Goal: Task Accomplishment & Management: Use online tool/utility

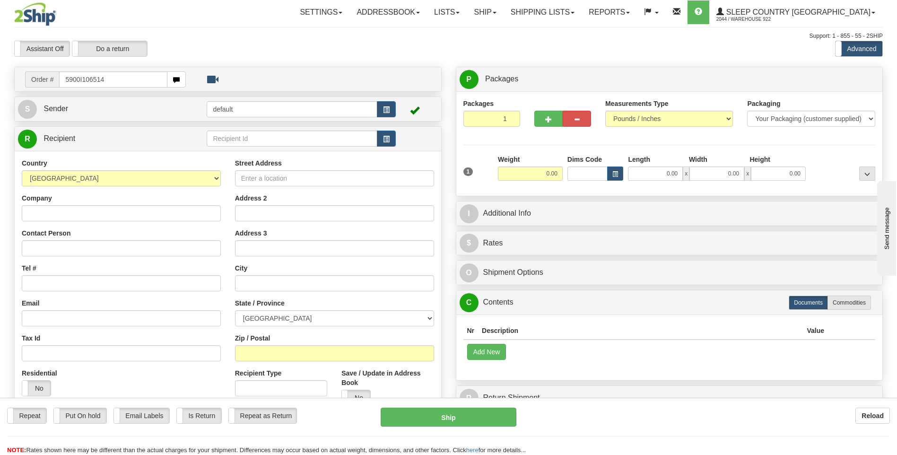
type input "5900I106514"
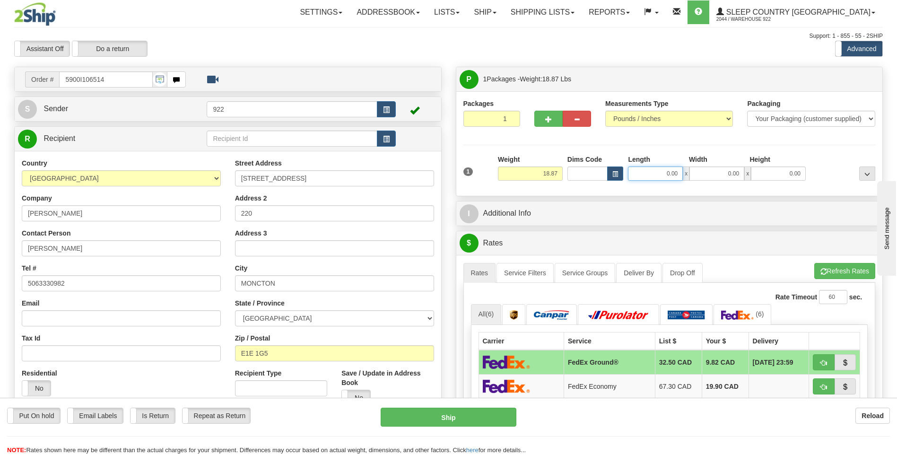
click at [657, 174] on input "0.00" at bounding box center [655, 174] width 55 height 14
type input "24.00"
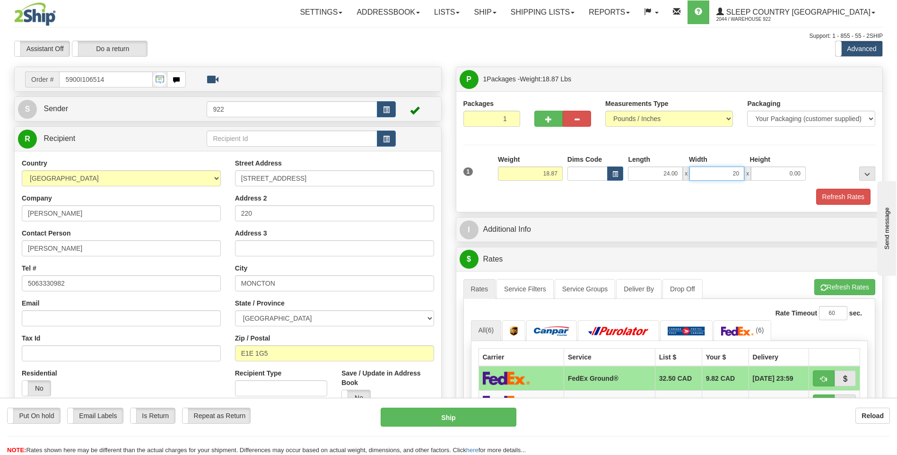
type input "20.00"
click at [837, 198] on button "Refresh Rates" at bounding box center [844, 197] width 54 height 16
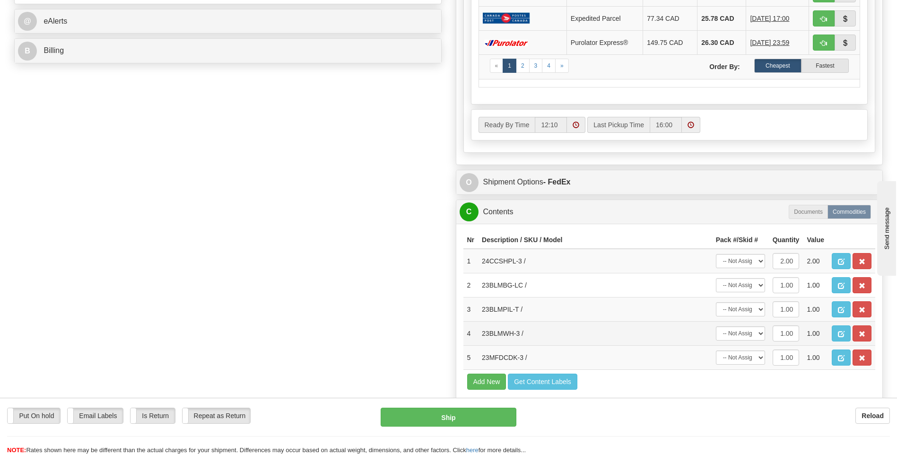
scroll to position [426, 0]
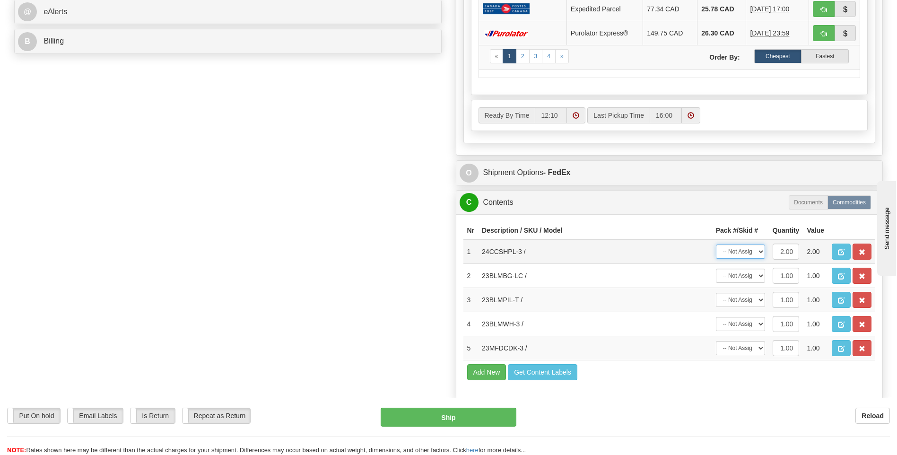
click at [762, 253] on select "-- Not Assigned -- Package 1" at bounding box center [740, 252] width 49 height 14
select select "0"
click at [716, 245] on select "-- Not Assigned -- Package 1" at bounding box center [740, 252] width 49 height 14
click at [761, 277] on select "-- Not Assigned -- Package 1" at bounding box center [740, 276] width 49 height 14
select select "0"
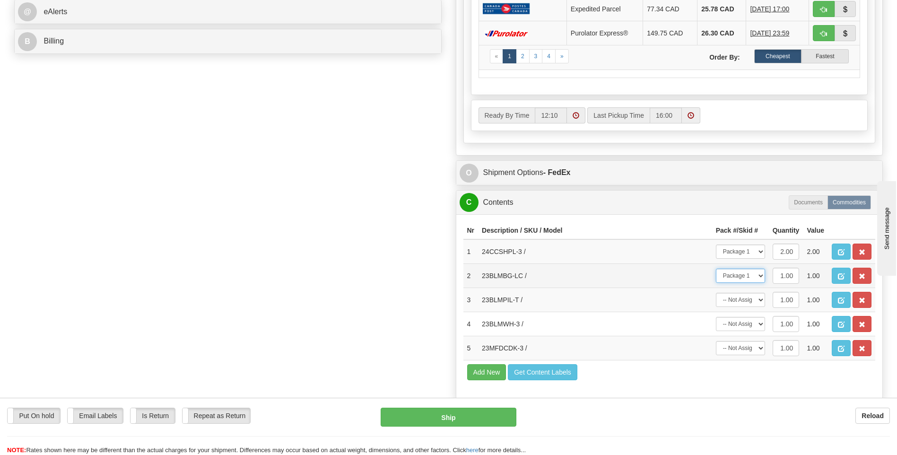
click at [716, 269] on select "-- Not Assigned -- Package 1" at bounding box center [740, 276] width 49 height 14
click at [759, 299] on select "-- Not Assigned -- Package 1" at bounding box center [740, 300] width 49 height 14
select select "0"
click at [716, 293] on select "-- Not Assigned -- Package 1" at bounding box center [740, 300] width 49 height 14
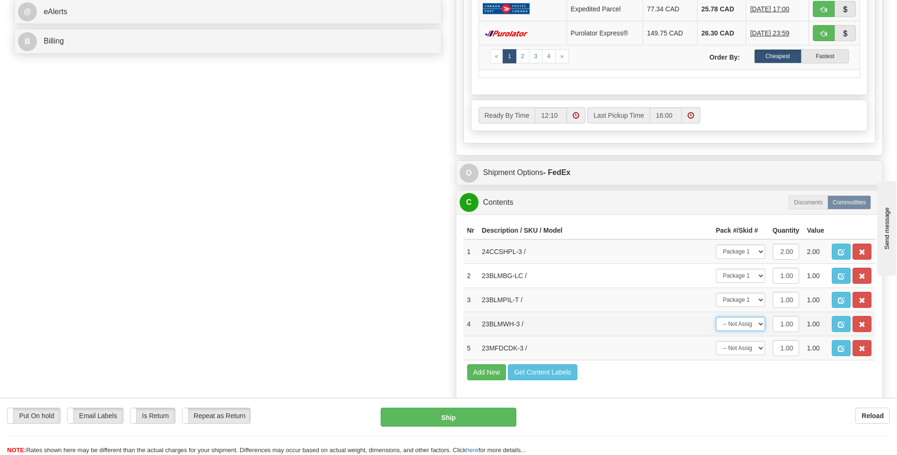
click at [760, 326] on select "-- Not Assigned -- Package 1" at bounding box center [740, 324] width 49 height 14
select select "0"
click at [716, 317] on select "-- Not Assigned -- Package 1" at bounding box center [740, 324] width 49 height 14
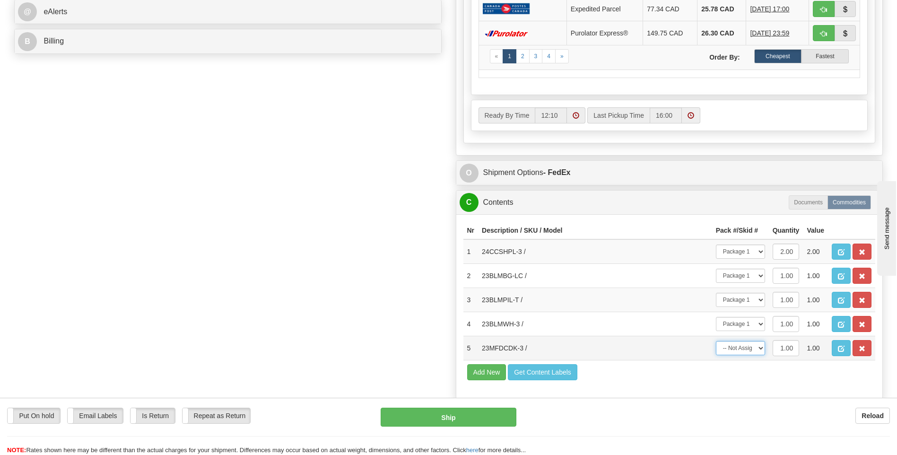
click at [761, 347] on select "-- Not Assigned -- Package 1" at bounding box center [740, 348] width 49 height 14
select select "0"
click at [716, 341] on select "-- Not Assigned -- Package 1" at bounding box center [740, 348] width 49 height 14
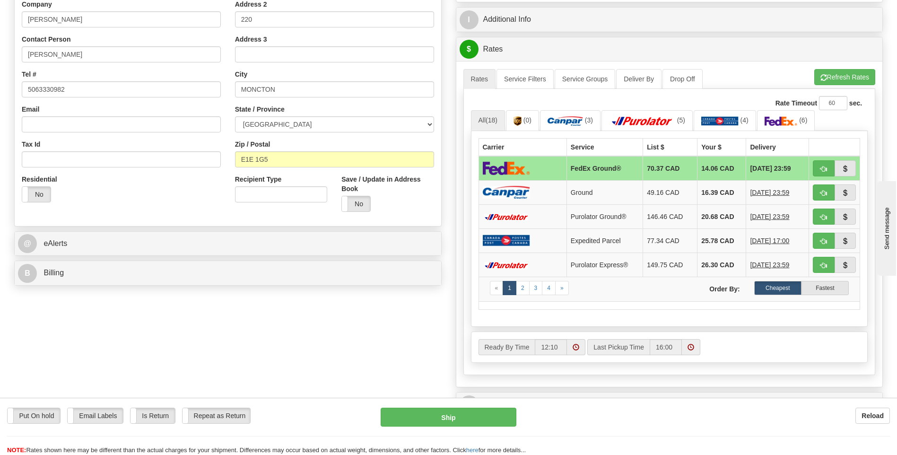
scroll to position [331, 0]
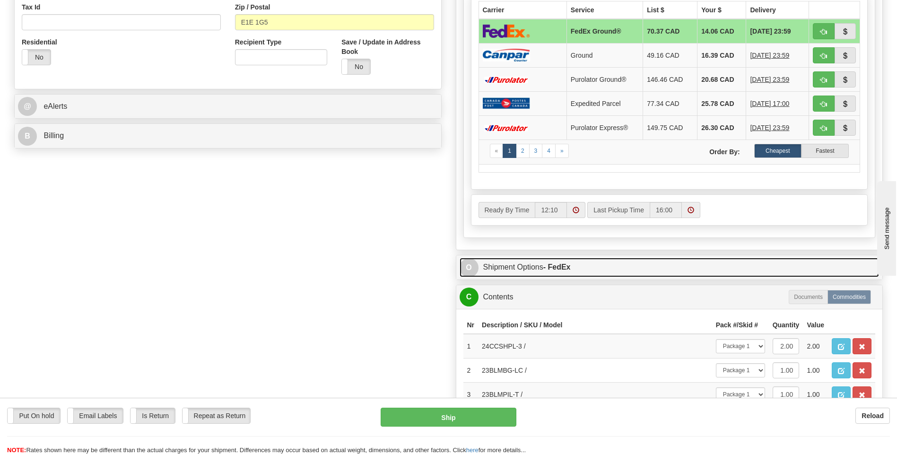
click at [476, 267] on span "O" at bounding box center [469, 267] width 19 height 19
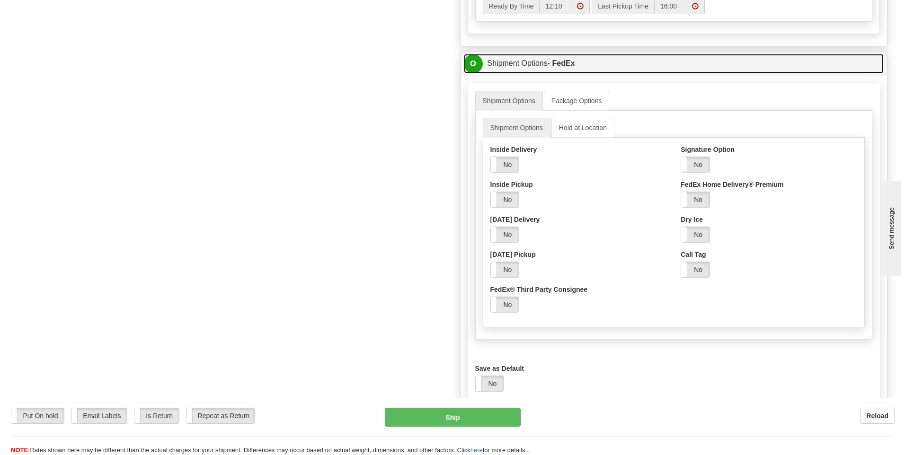
scroll to position [568, 0]
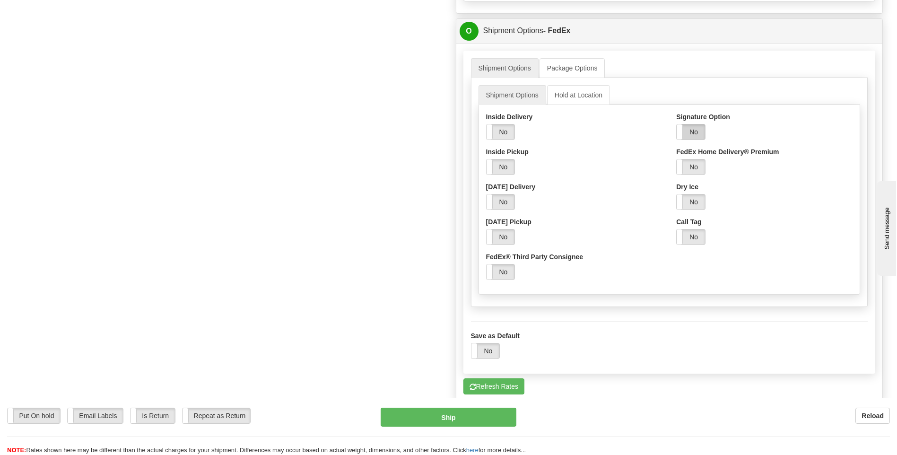
click at [699, 136] on label "No" at bounding box center [691, 131] width 28 height 15
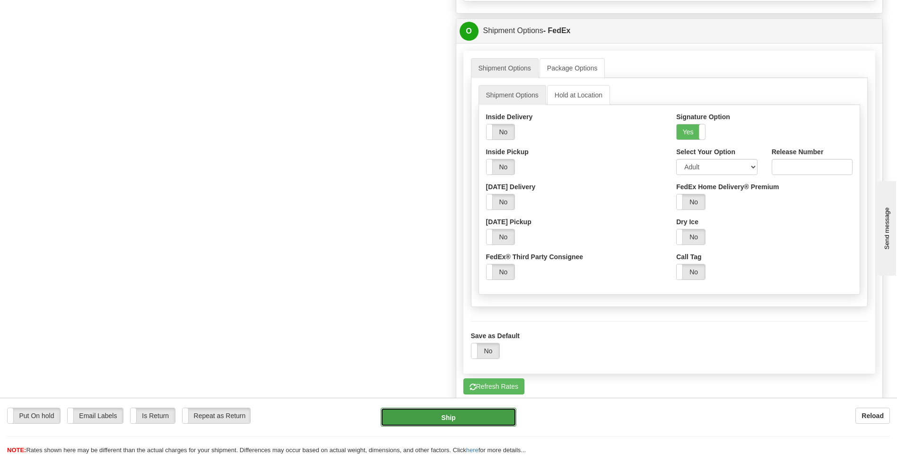
click at [475, 415] on button "Ship" at bounding box center [448, 417] width 135 height 19
type input "92"
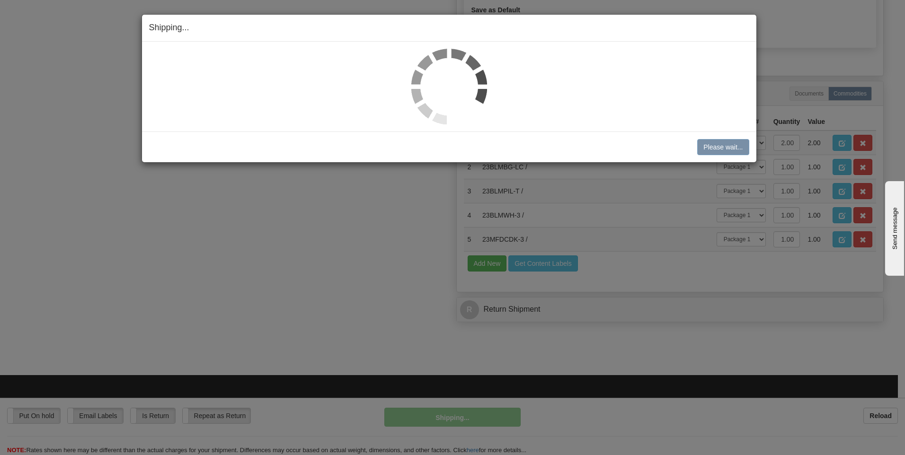
scroll to position [544, 0]
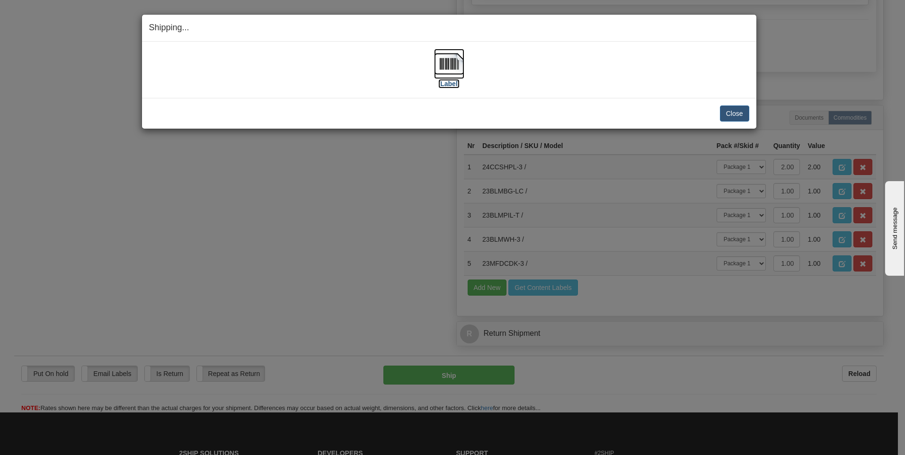
click at [453, 65] on img at bounding box center [449, 64] width 30 height 30
click at [732, 110] on button "Close" at bounding box center [734, 114] width 29 height 16
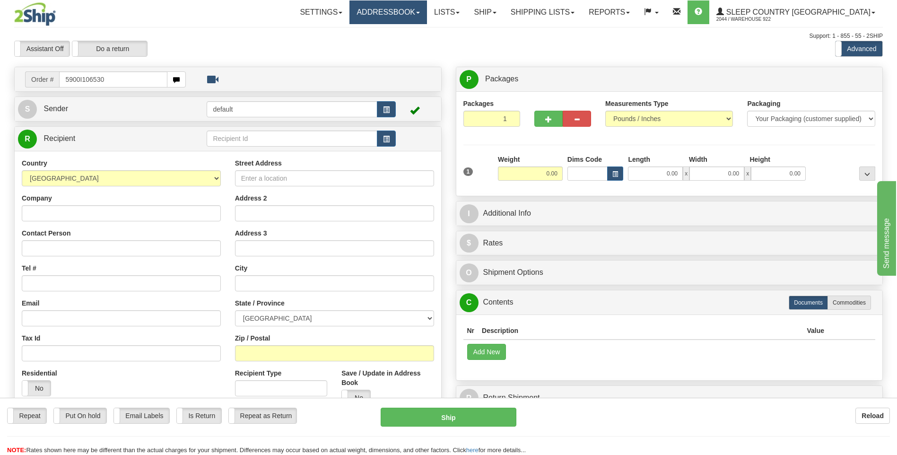
type input "5900I106530"
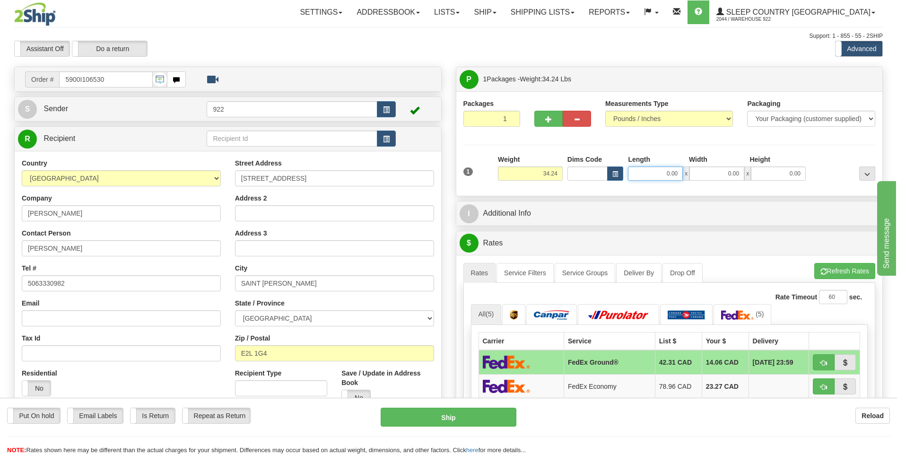
click at [660, 178] on input "0.00" at bounding box center [655, 174] width 55 height 14
type input "24.00"
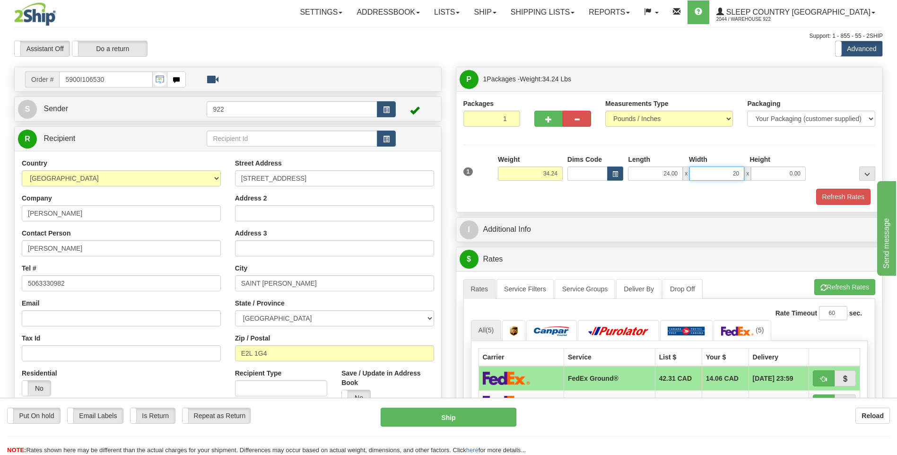
type input "20.00"
click at [830, 198] on button "Refresh Rates" at bounding box center [844, 197] width 54 height 16
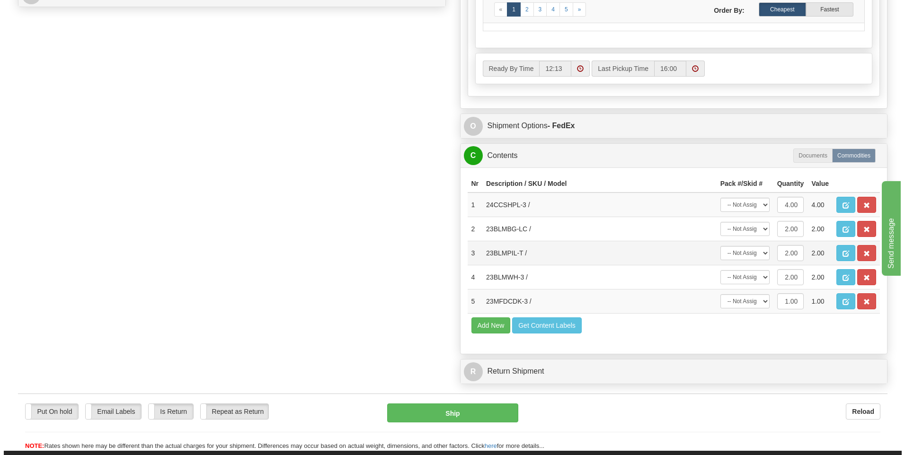
scroll to position [473, 0]
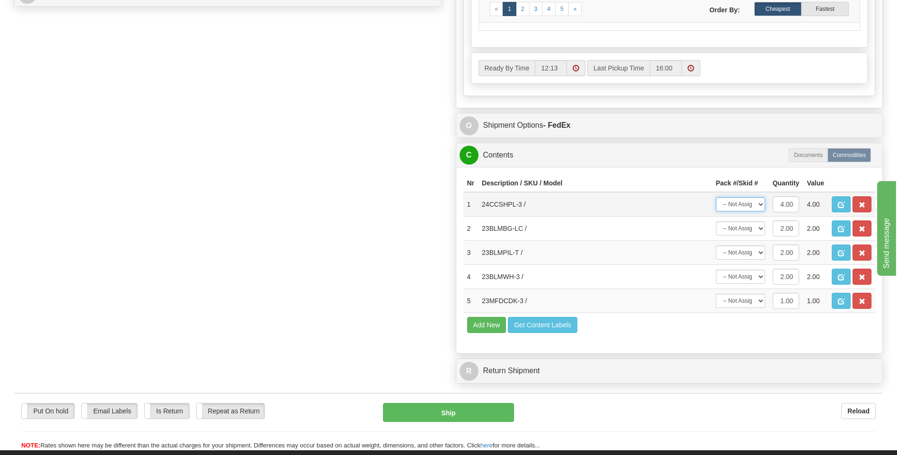
click at [760, 205] on select "-- Not Assigned -- Package 1" at bounding box center [740, 204] width 49 height 14
select select "0"
click at [716, 197] on select "-- Not Assigned -- Package 1" at bounding box center [740, 204] width 49 height 14
click at [758, 228] on select "-- Not Assigned -- Package 1" at bounding box center [740, 228] width 49 height 14
select select "0"
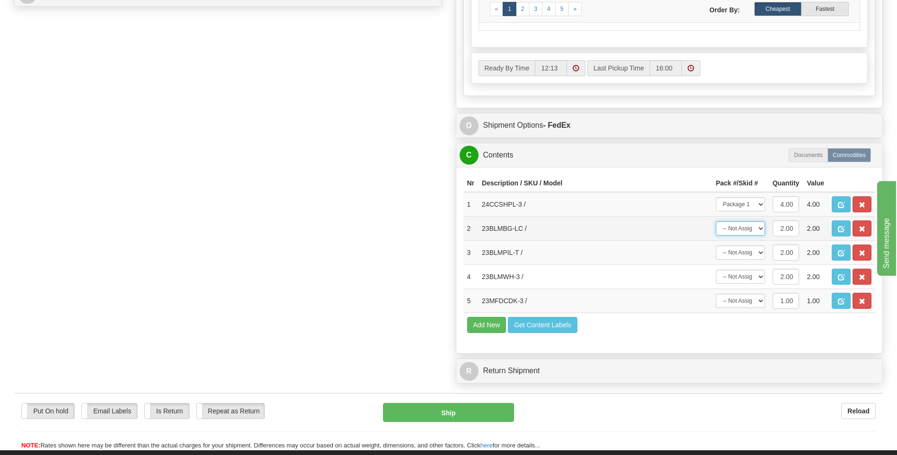
click at [716, 221] on select "-- Not Assigned -- Package 1" at bounding box center [740, 228] width 49 height 14
click at [762, 254] on select "-- Not Assigned -- Package 1" at bounding box center [740, 253] width 49 height 14
select select "0"
click at [716, 246] on select "-- Not Assigned -- Package 1" at bounding box center [740, 253] width 49 height 14
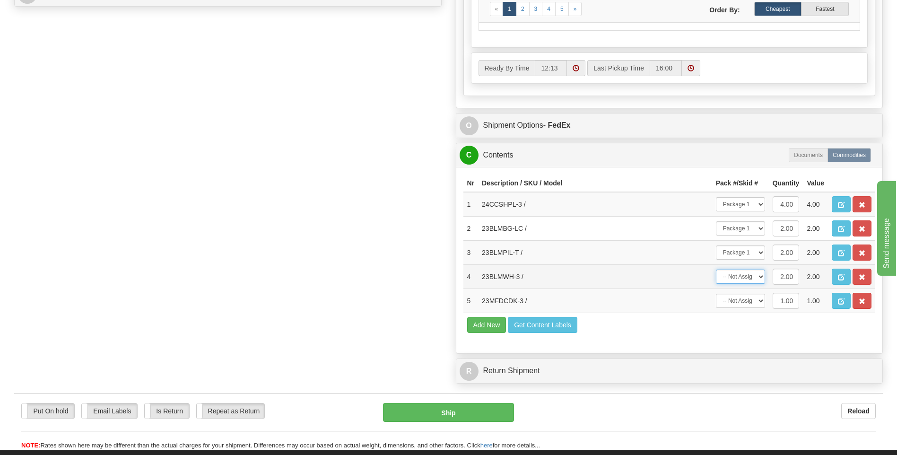
click at [759, 277] on select "-- Not Assigned -- Package 1" at bounding box center [740, 277] width 49 height 14
select select "0"
click at [716, 270] on select "-- Not Assigned -- Package 1" at bounding box center [740, 277] width 49 height 14
click at [760, 299] on select "-- Not Assigned -- Package 1" at bounding box center [740, 301] width 49 height 14
select select "0"
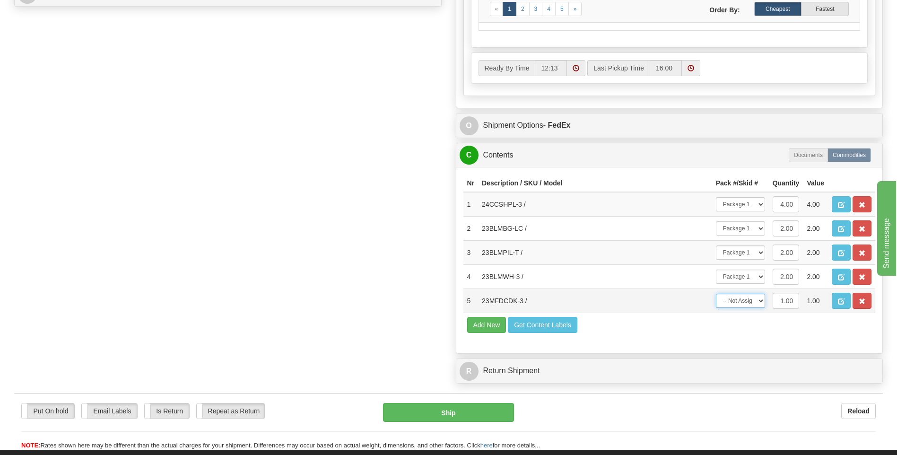
click at [716, 294] on select "-- Not Assigned -- Package 1" at bounding box center [740, 301] width 49 height 14
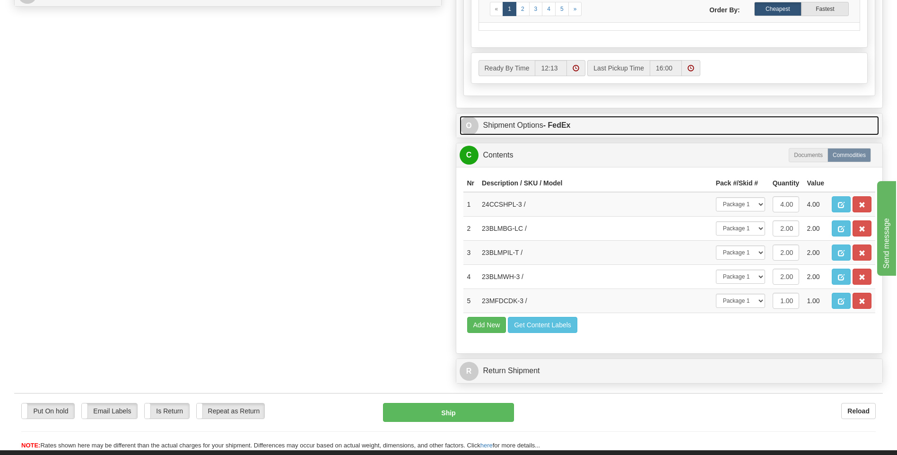
click at [476, 128] on span "O" at bounding box center [469, 125] width 19 height 19
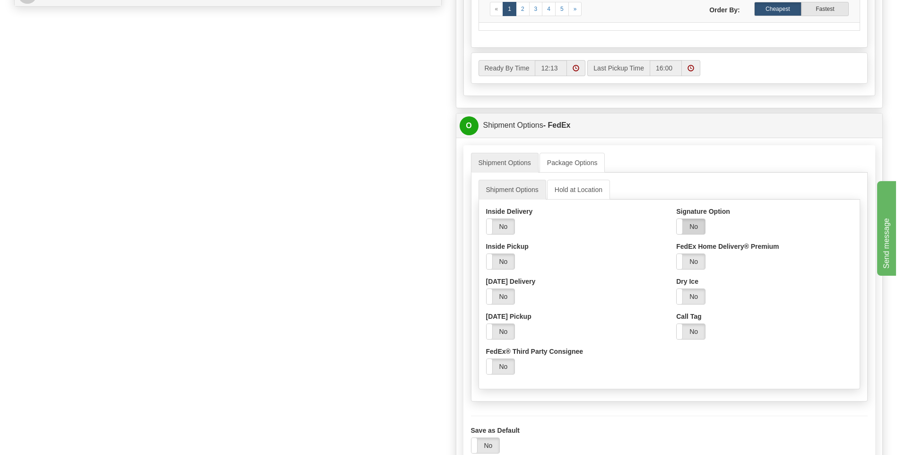
click at [694, 224] on label "No" at bounding box center [691, 226] width 28 height 15
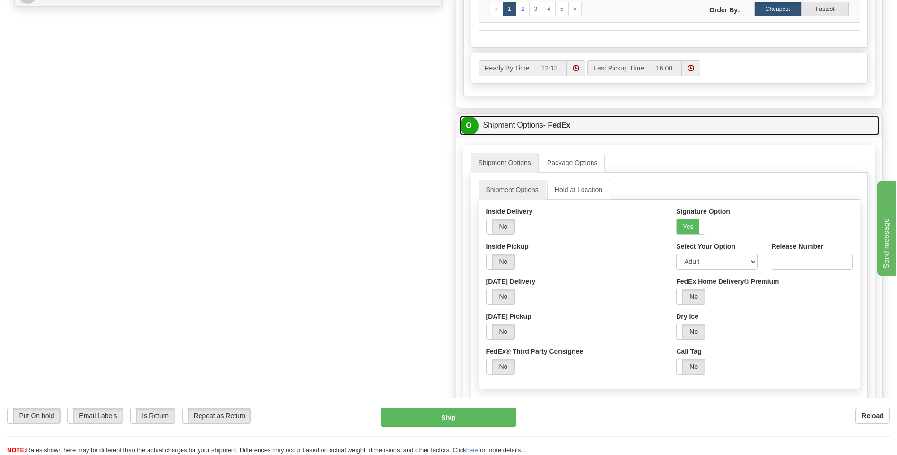
click at [469, 125] on span "O" at bounding box center [469, 125] width 19 height 19
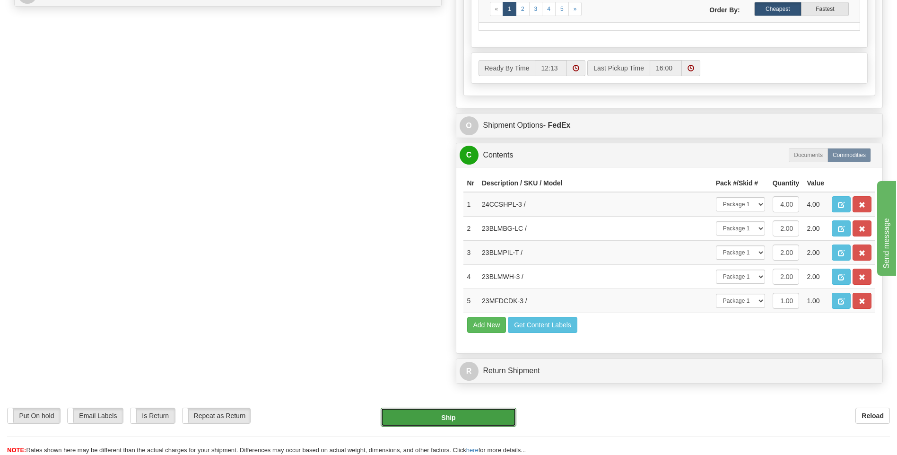
click at [480, 414] on button "Ship" at bounding box center [448, 417] width 135 height 19
type input "92"
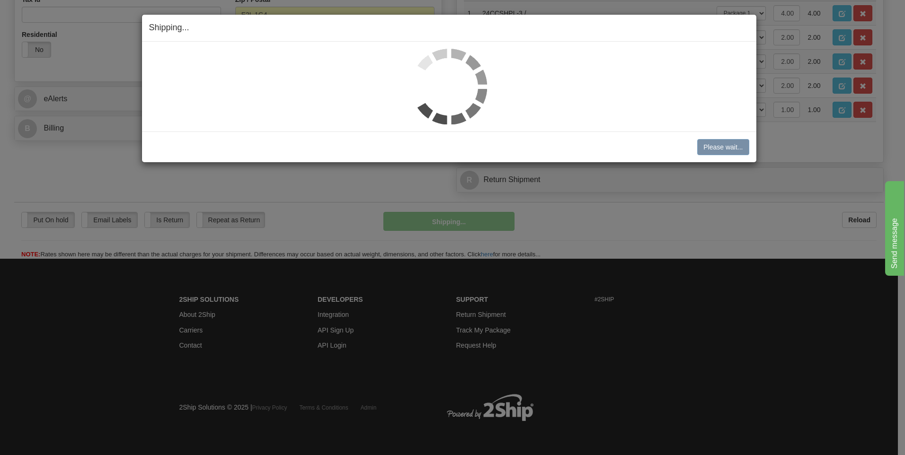
scroll to position [339, 0]
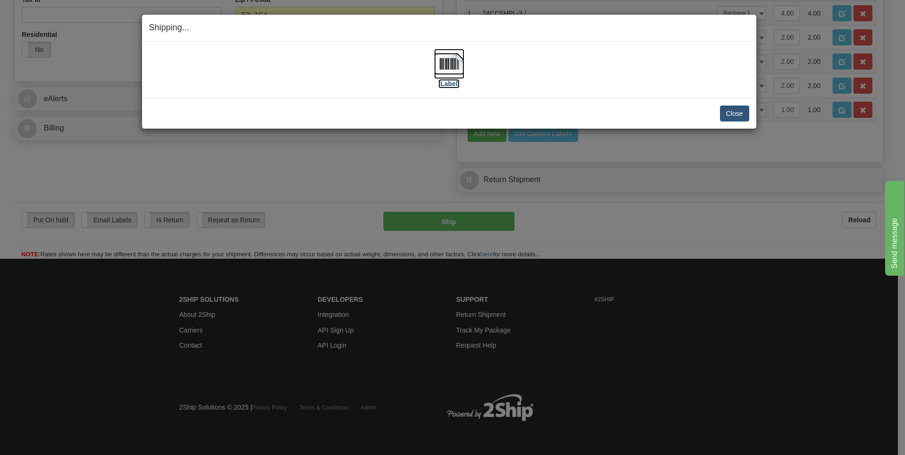
click at [447, 69] on img at bounding box center [449, 64] width 30 height 30
click at [740, 115] on button "Close" at bounding box center [734, 114] width 29 height 16
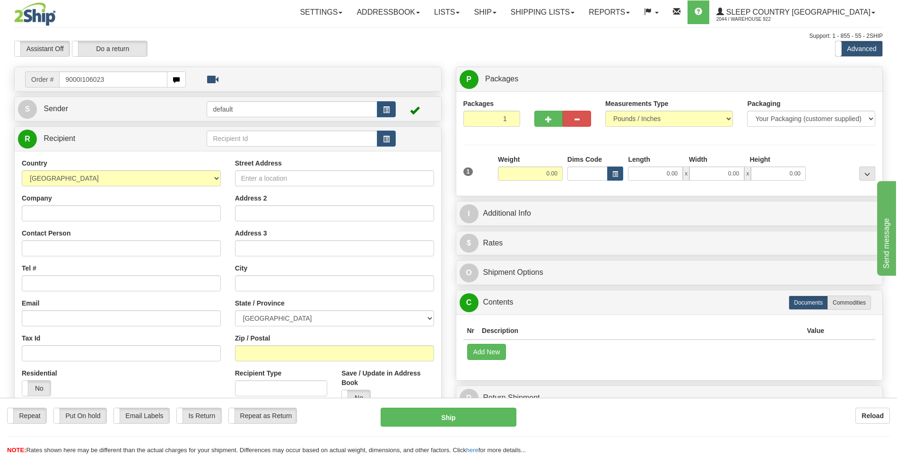
type input "9000I106023"
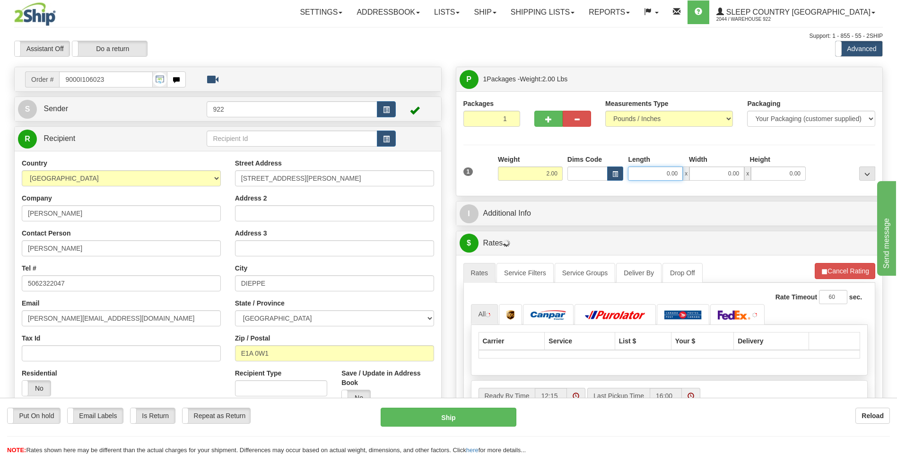
click at [647, 172] on input "0.00" at bounding box center [655, 174] width 55 height 14
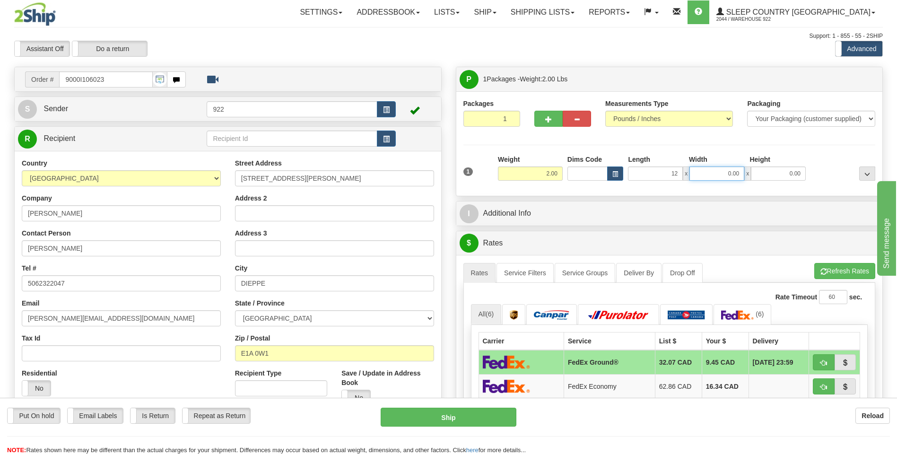
type input "12.00"
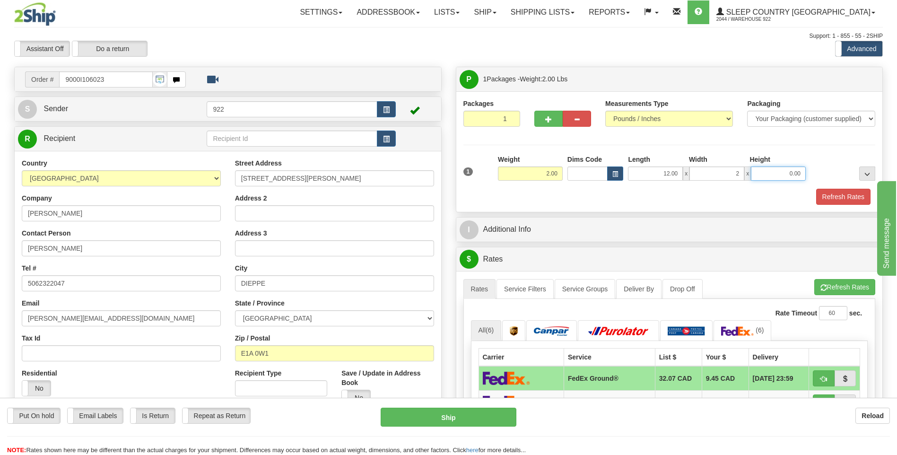
type input "2.00"
click at [843, 198] on button "Refresh Rates" at bounding box center [844, 197] width 54 height 16
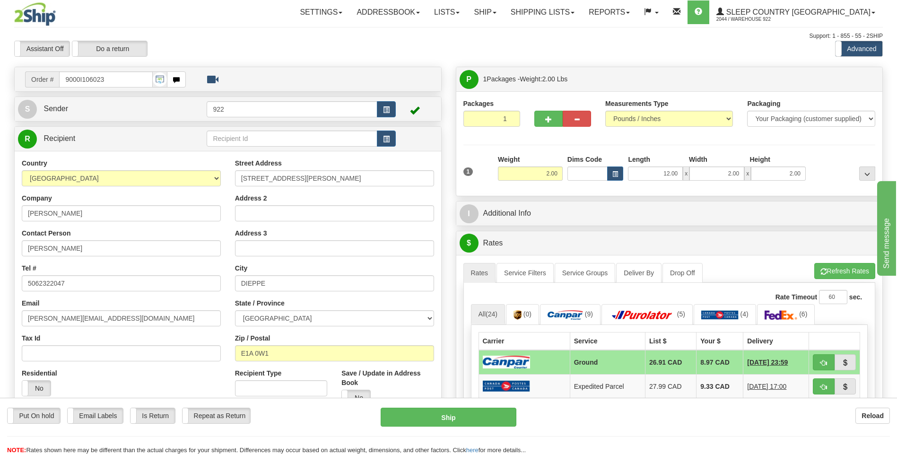
scroll to position [47, 0]
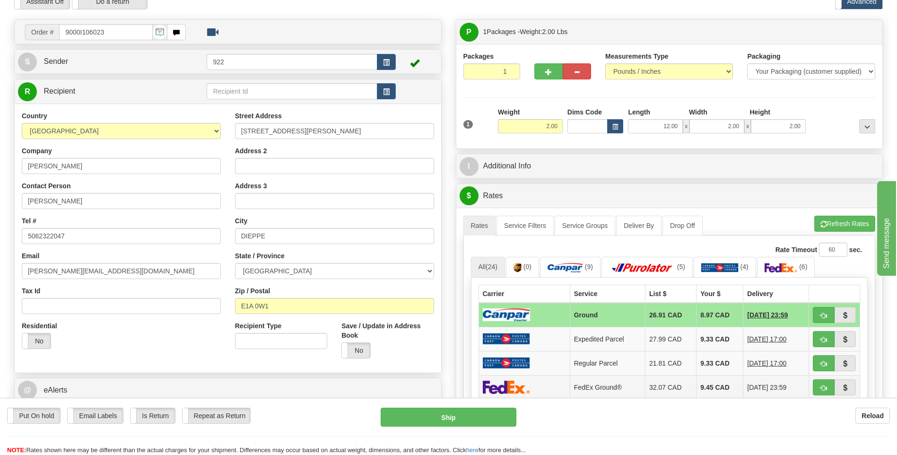
click at [717, 386] on td "9.45 CAD" at bounding box center [720, 387] width 47 height 24
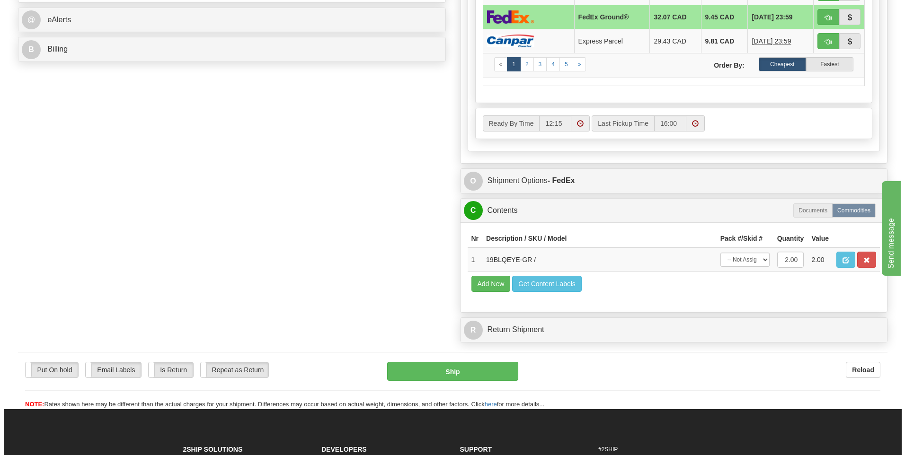
scroll to position [426, 0]
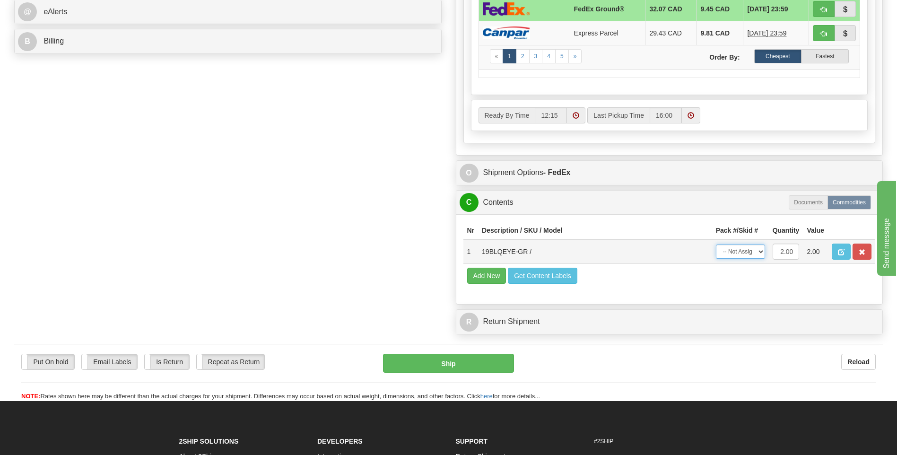
click at [760, 251] on select "-- Not Assigned -- Package 1" at bounding box center [740, 252] width 49 height 14
select select "0"
click at [716, 245] on select "-- Not Assigned -- Package 1" at bounding box center [740, 252] width 49 height 14
click at [466, 370] on button "Ship" at bounding box center [448, 363] width 131 height 19
type input "92"
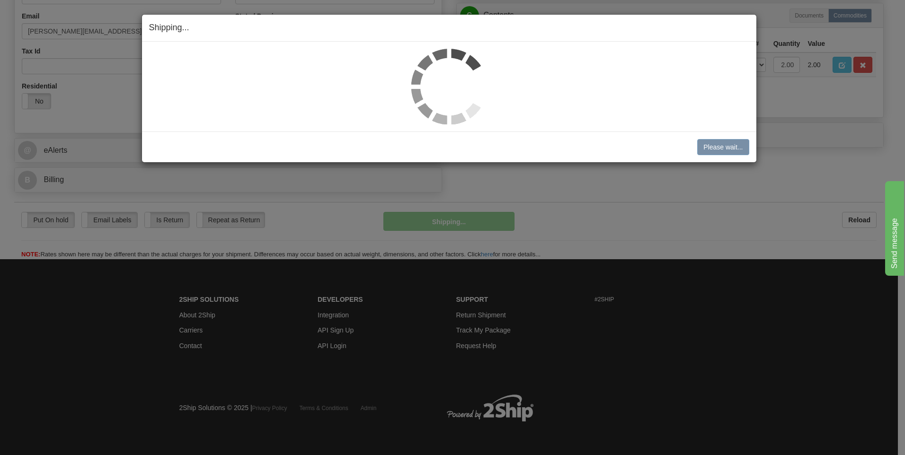
scroll to position [288, 0]
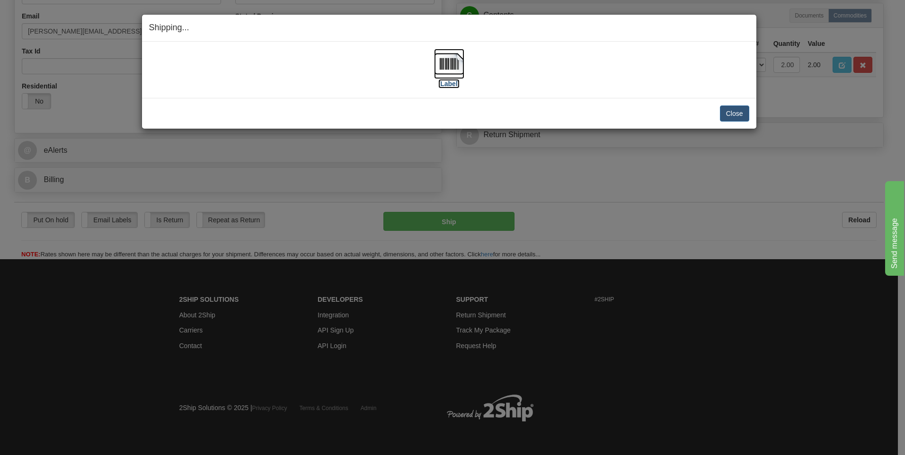
click at [457, 69] on img at bounding box center [449, 64] width 30 height 30
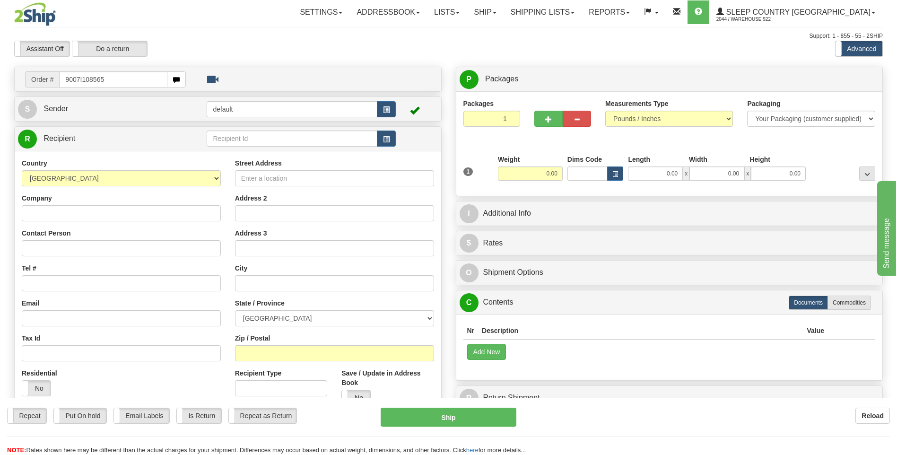
type input "9007I108565"
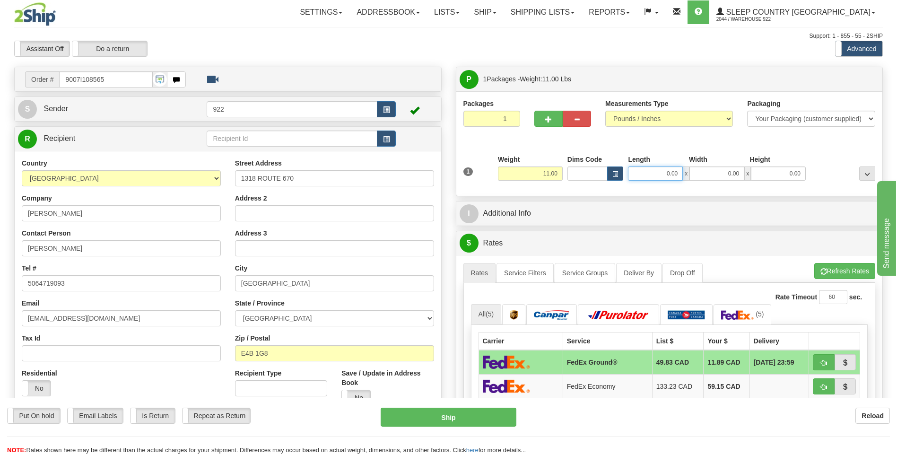
click at [638, 173] on input "0.00" at bounding box center [655, 174] width 55 height 14
type input "20.00"
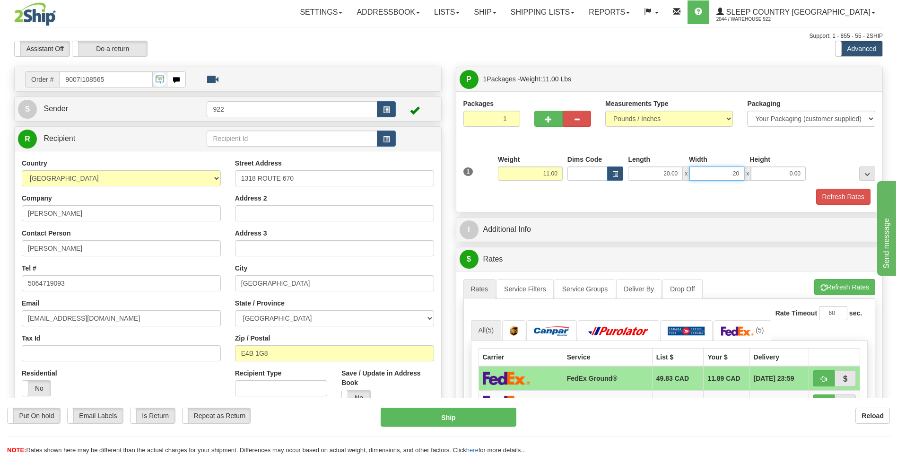
type input "20.00"
click at [841, 193] on button "Refresh Rates" at bounding box center [844, 197] width 54 height 16
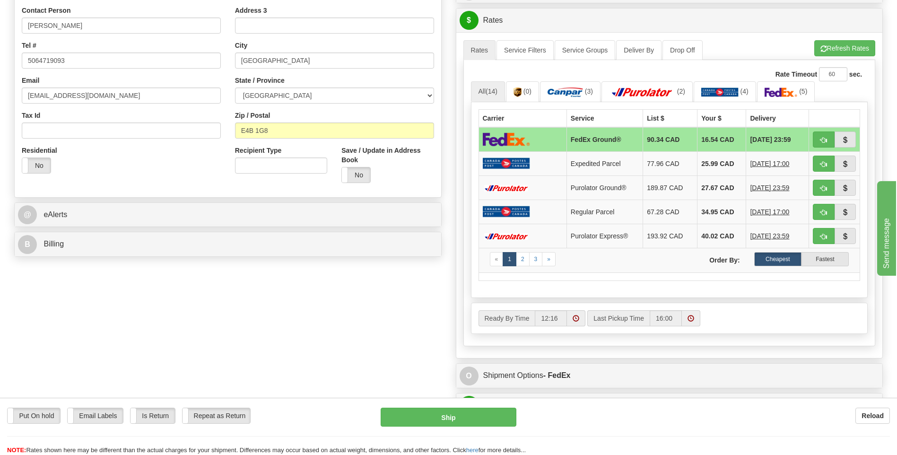
scroll to position [331, 0]
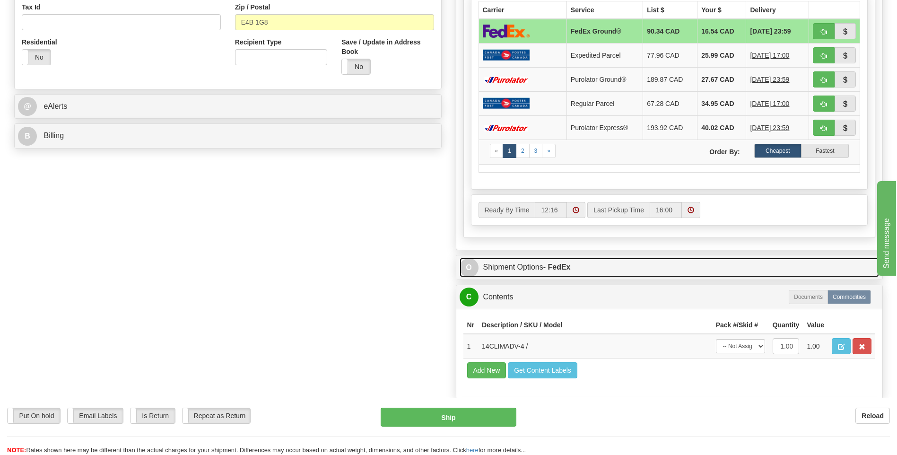
click at [471, 269] on span "O" at bounding box center [469, 267] width 19 height 19
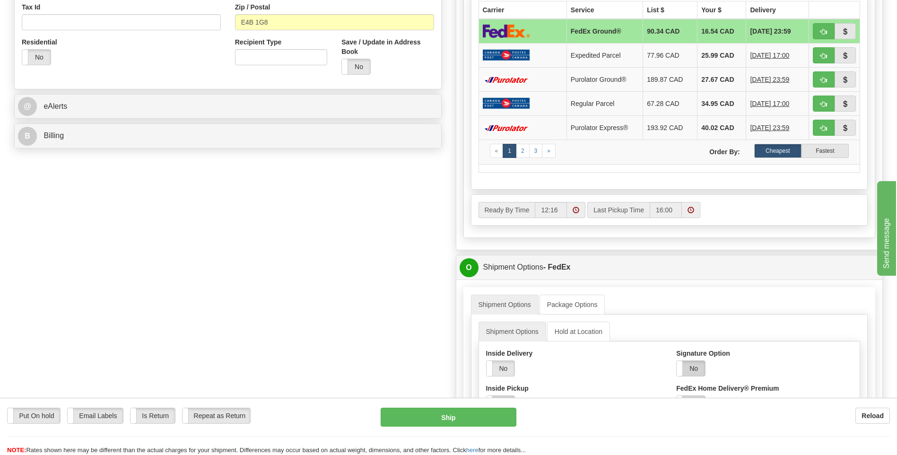
click at [700, 364] on label "No" at bounding box center [691, 368] width 28 height 15
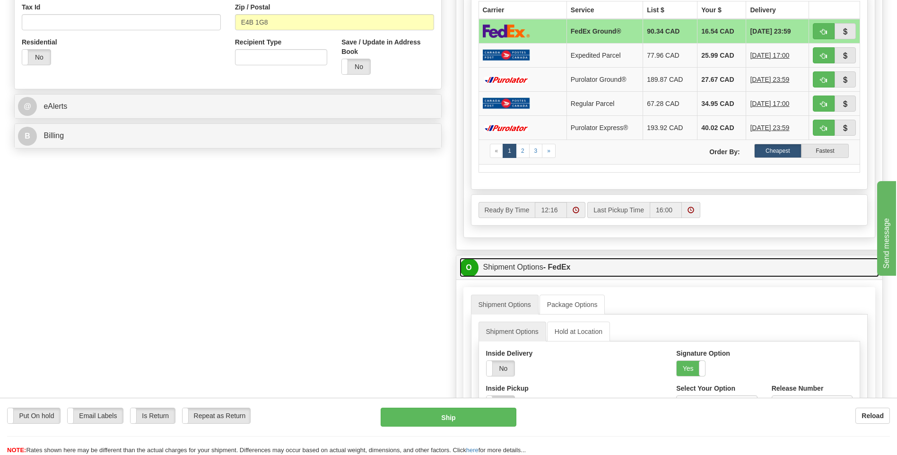
click at [475, 270] on span "O" at bounding box center [469, 267] width 19 height 19
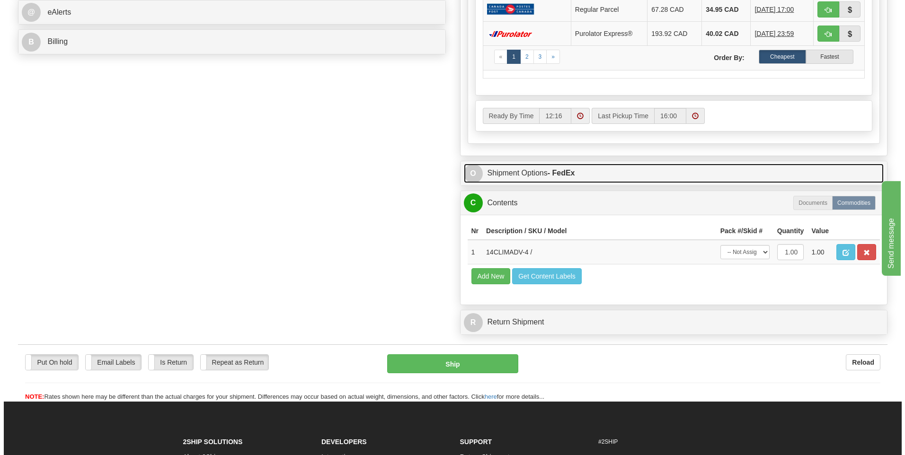
scroll to position [426, 0]
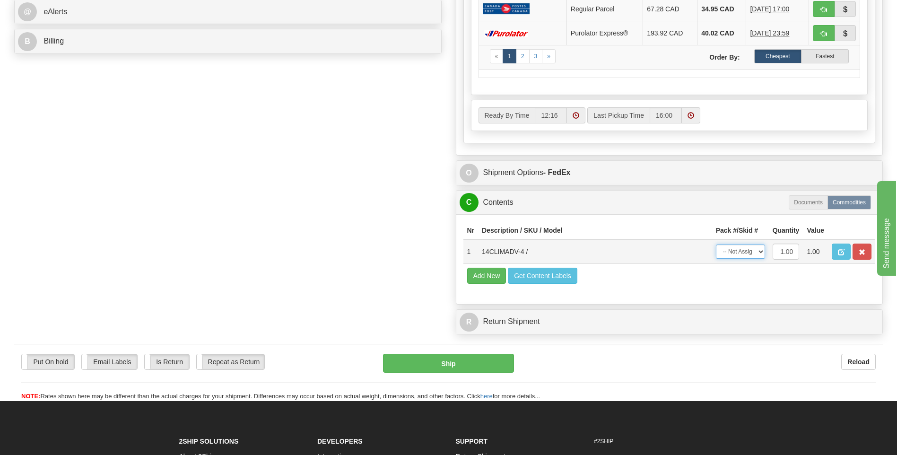
click at [758, 251] on select "-- Not Assigned -- Package 1" at bounding box center [740, 252] width 49 height 14
select select "0"
click at [716, 245] on select "-- Not Assigned -- Package 1" at bounding box center [740, 252] width 49 height 14
click at [492, 365] on button "Ship" at bounding box center [448, 363] width 131 height 19
type input "92"
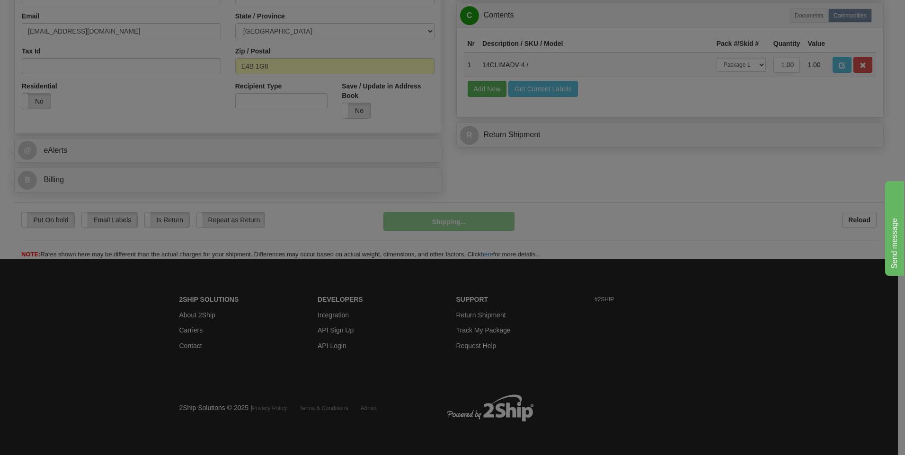
scroll to position [288, 0]
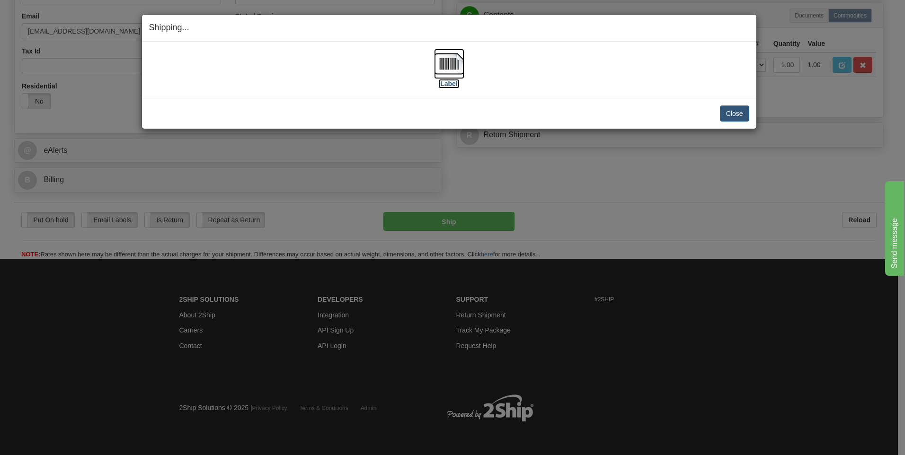
click at [446, 67] on img at bounding box center [449, 64] width 30 height 30
click at [735, 114] on button "Close" at bounding box center [734, 114] width 29 height 16
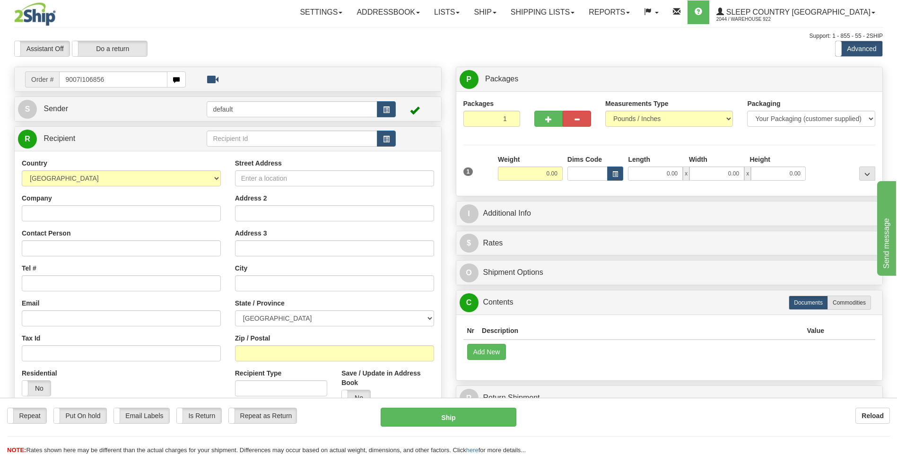
type input "9007I106856"
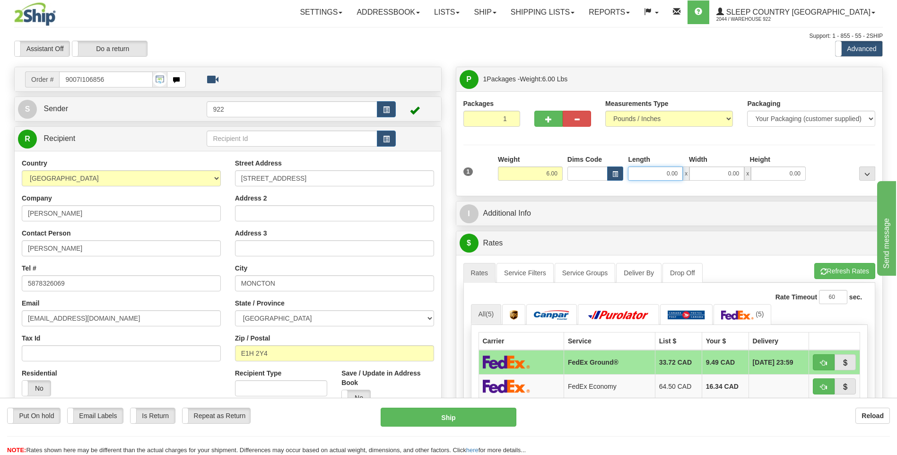
click at [665, 171] on input "0.00" at bounding box center [655, 174] width 55 height 14
type input "20.00"
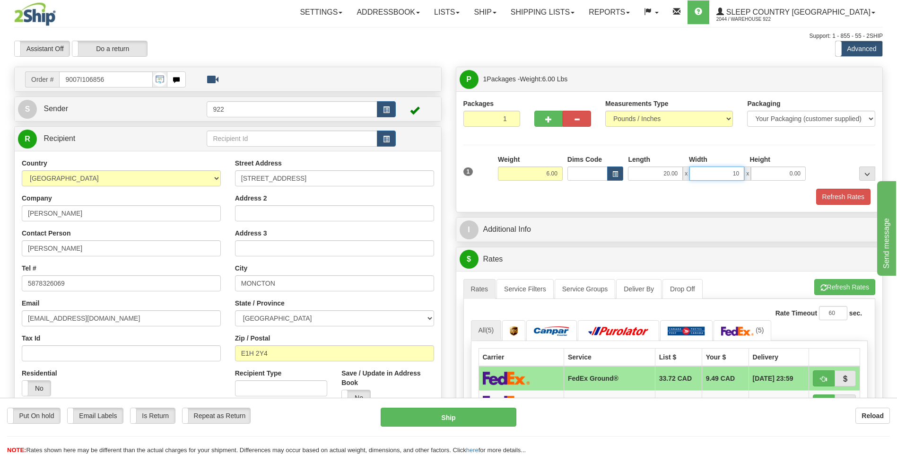
type input "10.00"
click at [836, 200] on button "Refresh Rates" at bounding box center [844, 197] width 54 height 16
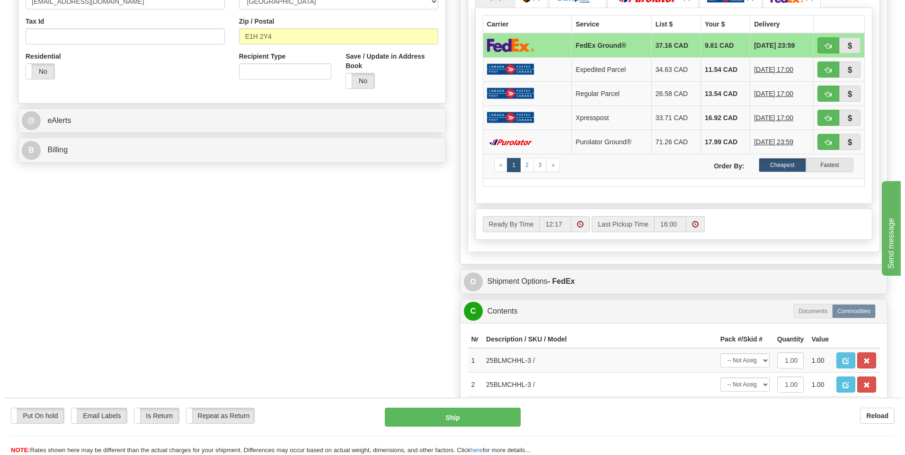
scroll to position [378, 0]
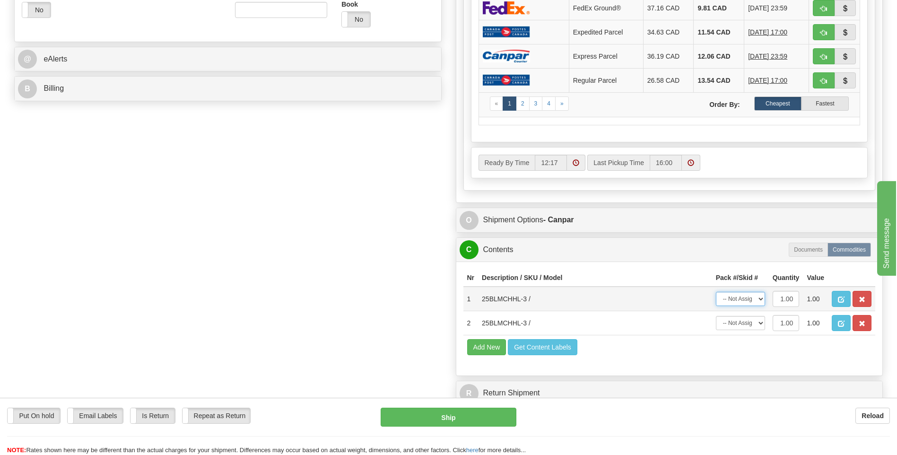
click at [759, 299] on select "-- Not Assigned -- Package 1" at bounding box center [740, 299] width 49 height 14
select select "0"
click at [716, 292] on select "-- Not Assigned -- Package 1" at bounding box center [740, 299] width 49 height 14
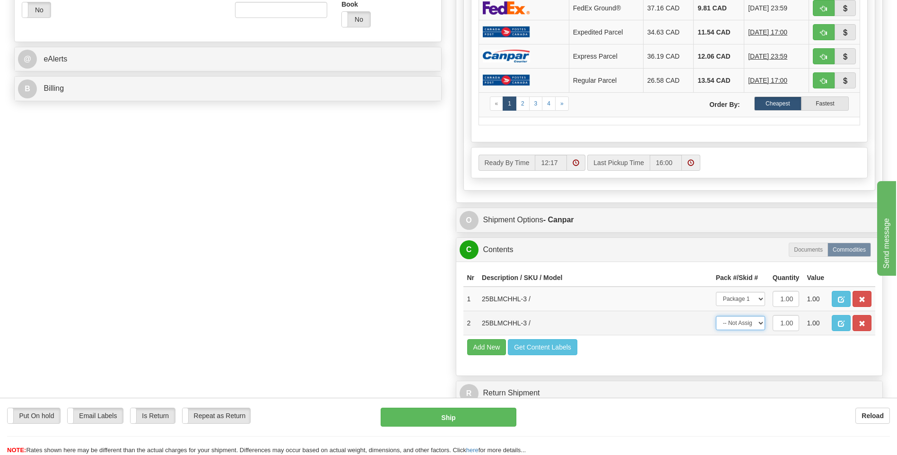
click at [756, 321] on select "-- Not Assigned -- Package 1" at bounding box center [740, 323] width 49 height 14
select select "0"
click at [716, 316] on select "-- Not Assigned -- Package 1" at bounding box center [740, 323] width 49 height 14
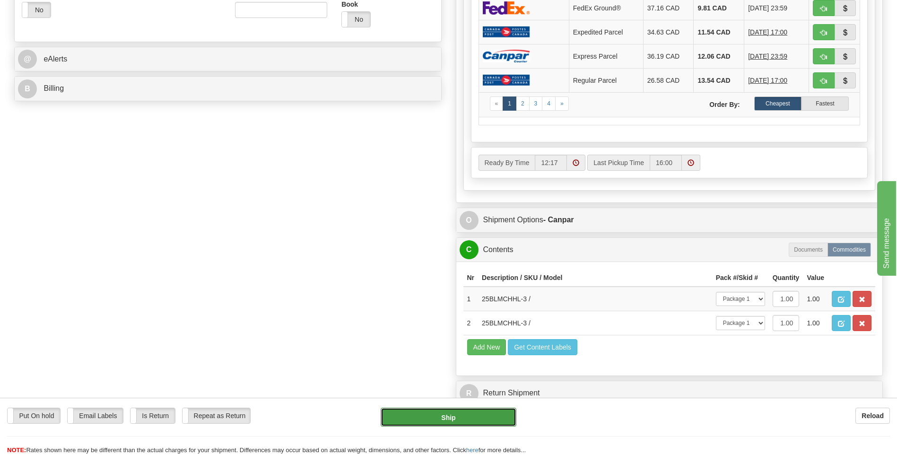
click at [501, 421] on button "Ship" at bounding box center [448, 417] width 135 height 19
type input "1"
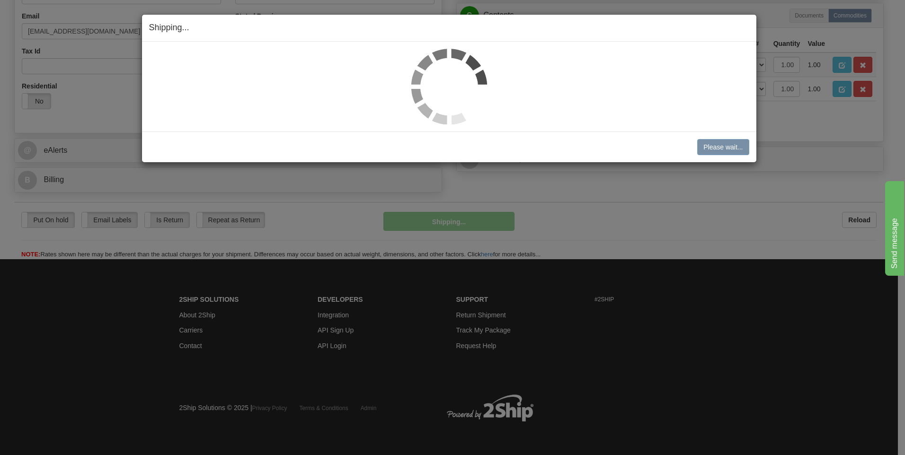
scroll to position [288, 0]
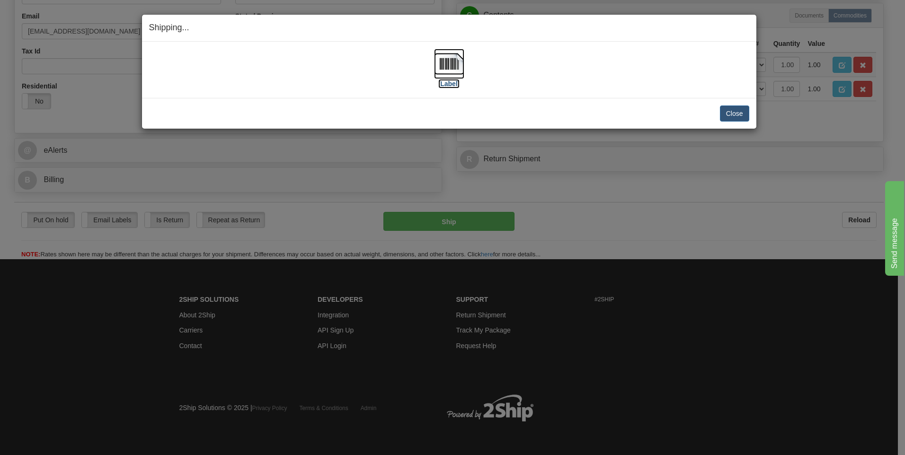
click at [449, 66] on img at bounding box center [449, 64] width 30 height 30
